Goal: Information Seeking & Learning: Learn about a topic

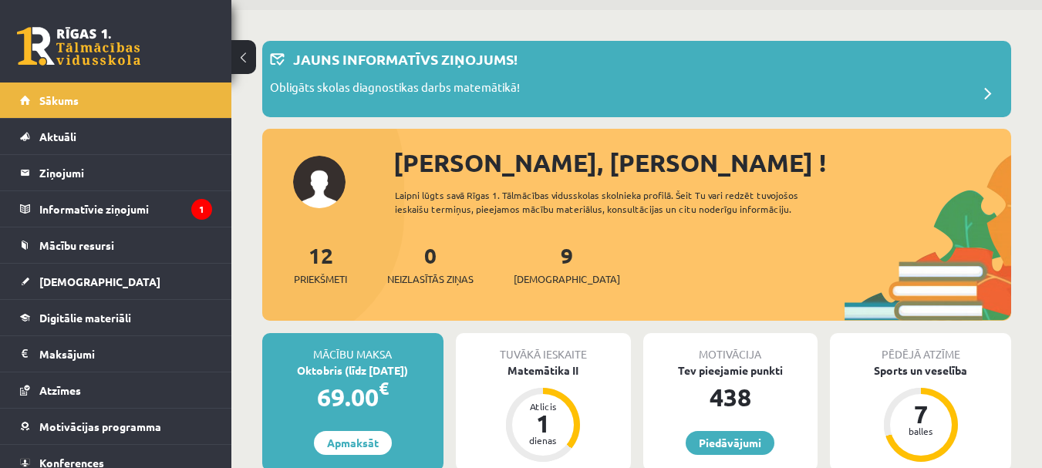
scroll to position [77, 0]
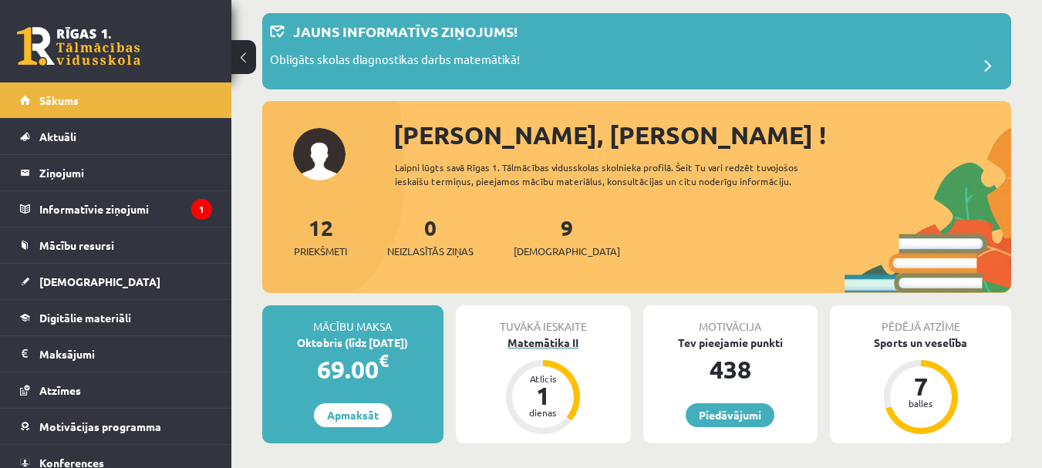
click at [518, 376] on div "Atlicis 1 dienas" at bounding box center [543, 397] width 74 height 74
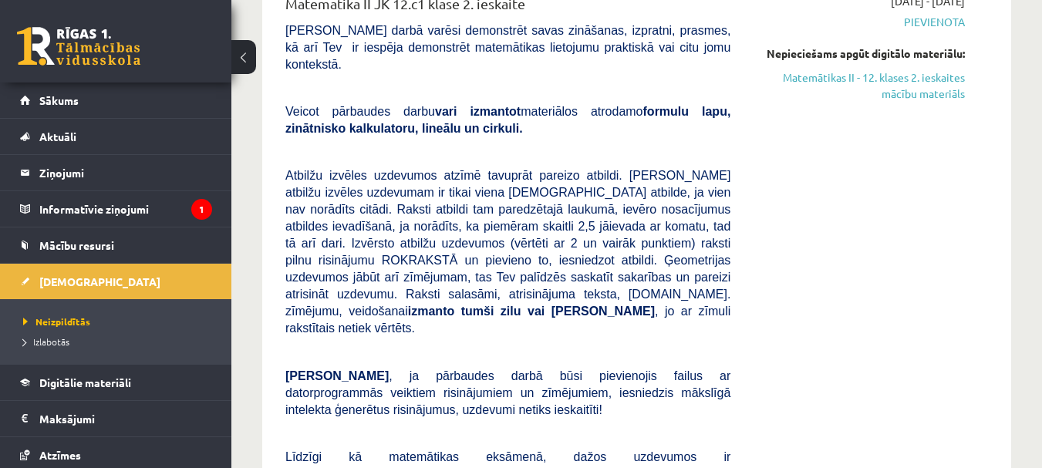
scroll to position [231, 0]
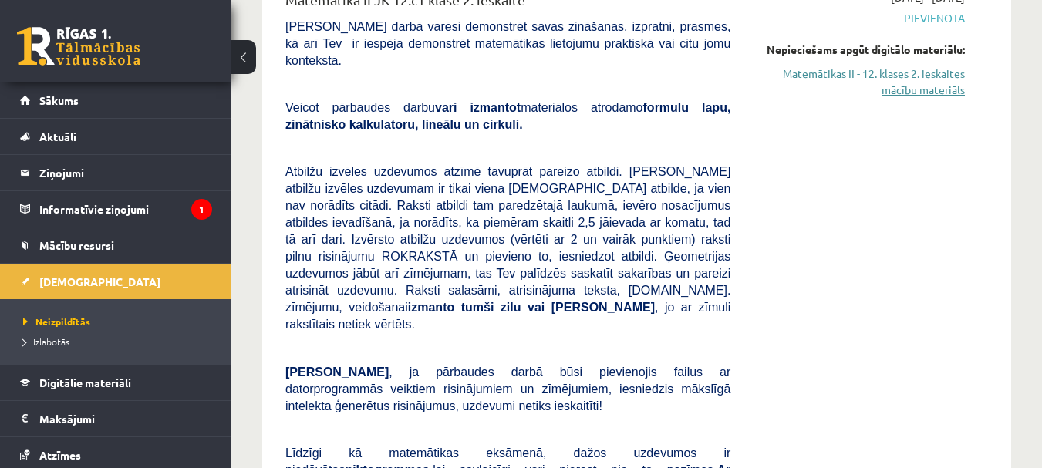
click at [907, 93] on link "Matemātikas II - 12. klases 2. ieskaites mācību materiāls" at bounding box center [858, 82] width 211 height 32
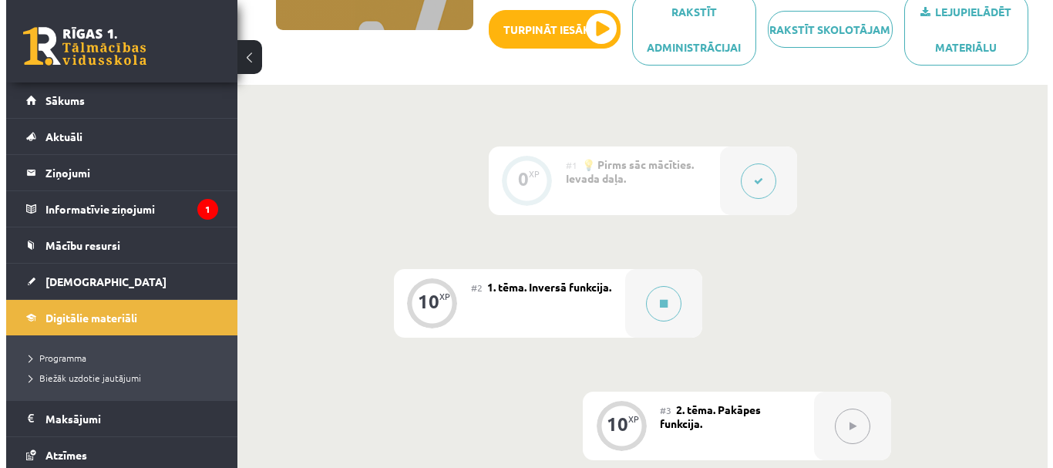
scroll to position [308, 0]
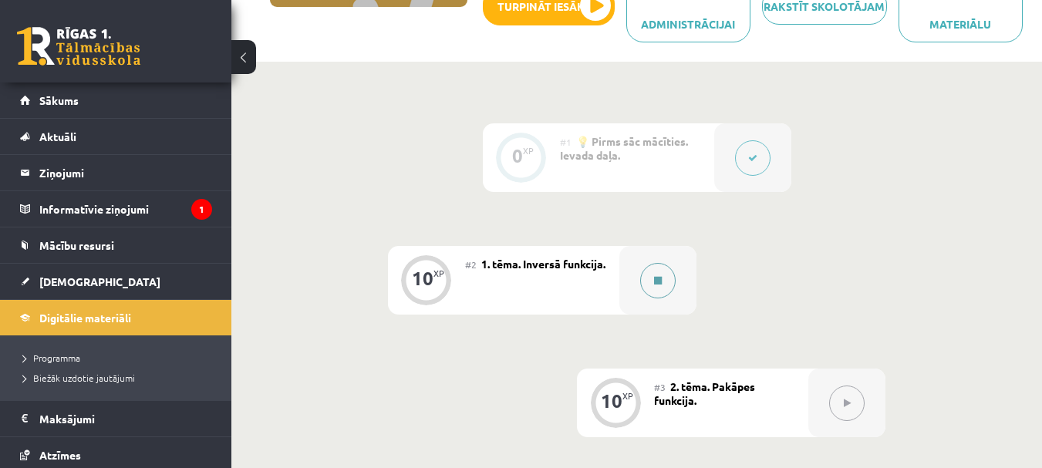
click at [659, 288] on button at bounding box center [657, 280] width 35 height 35
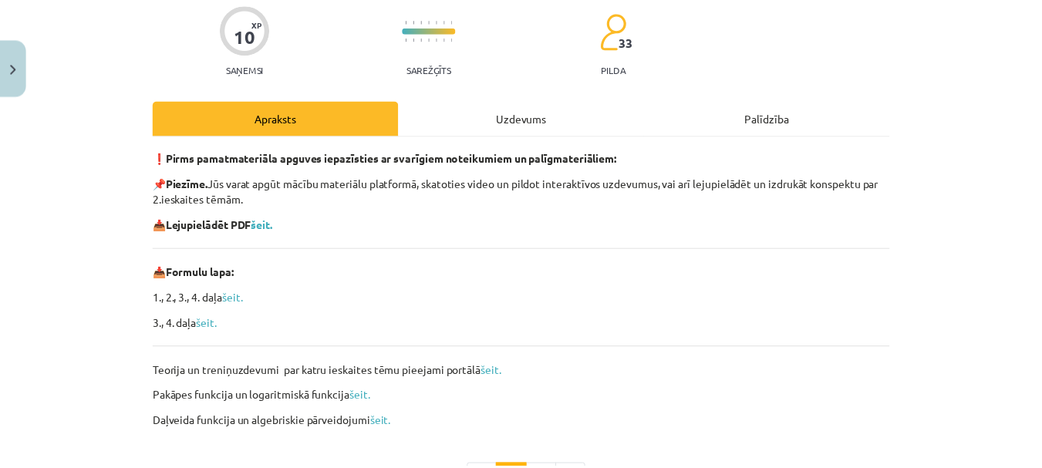
scroll to position [23, 0]
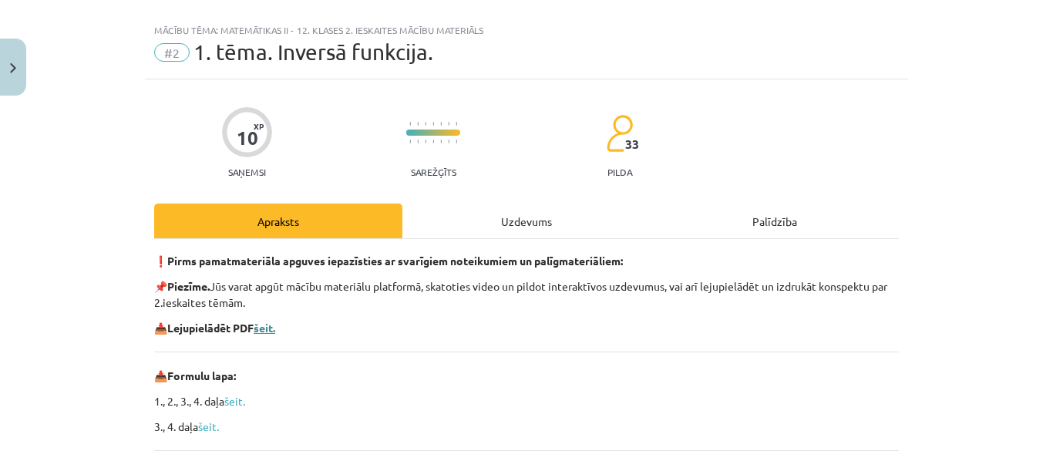
click at [268, 329] on b "šeit." at bounding box center [265, 328] width 22 height 14
click at [7, 66] on button "Close" at bounding box center [13, 67] width 26 height 57
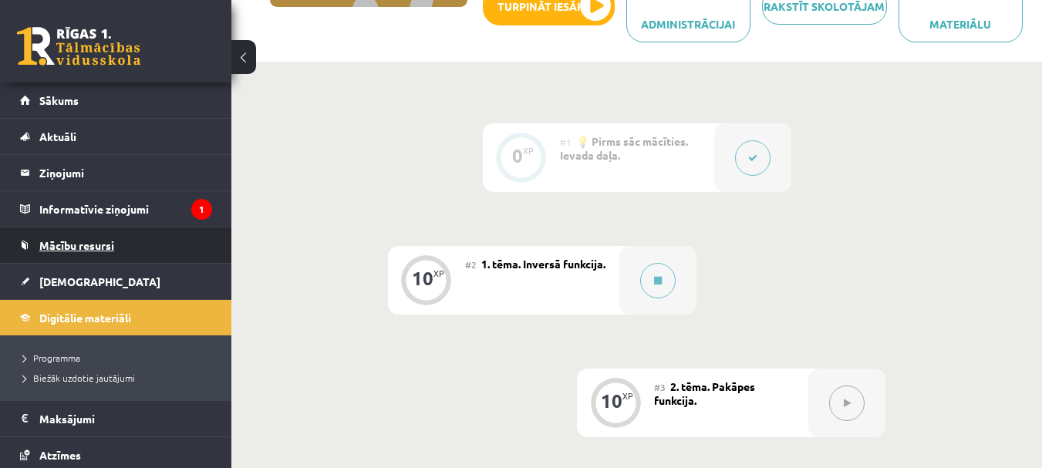
click at [93, 242] on span "Mācību resursi" at bounding box center [76, 245] width 75 height 14
